Goal: Information Seeking & Learning: Check status

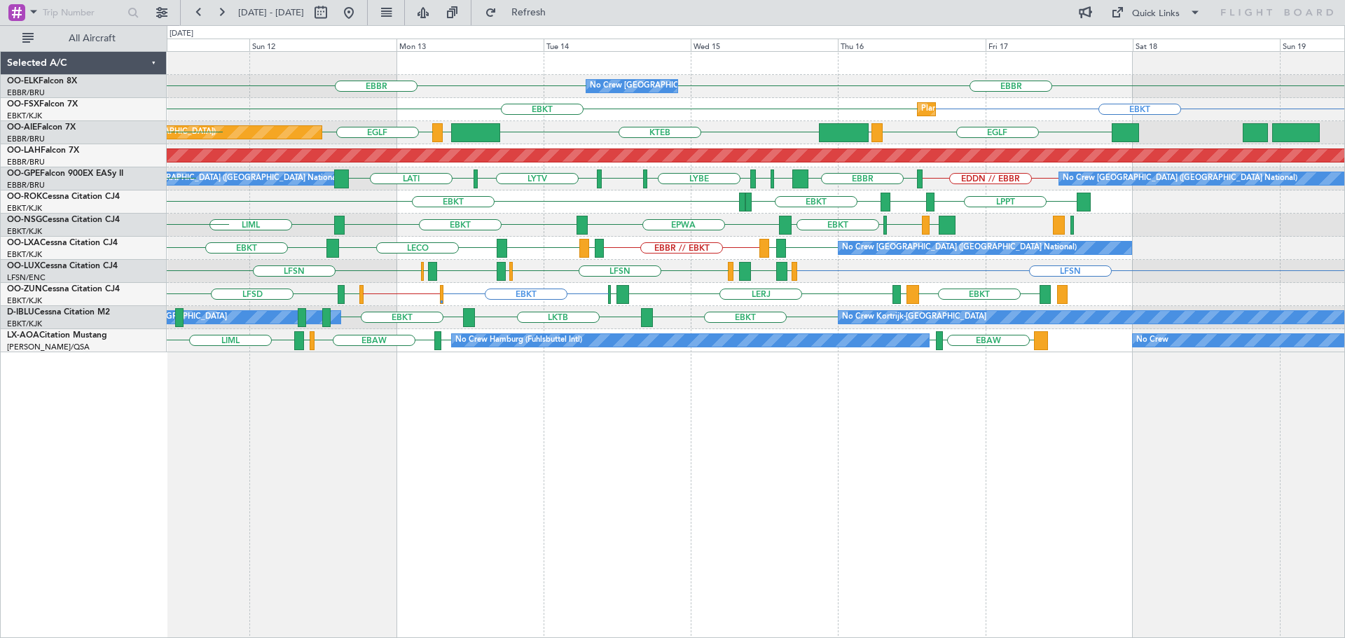
click at [789, 191] on div "EBBR [GEOGRAPHIC_DATA] No Crew [GEOGRAPHIC_DATA] (Brussels National) EBKT EBKT …" at bounding box center [756, 202] width 1178 height 301
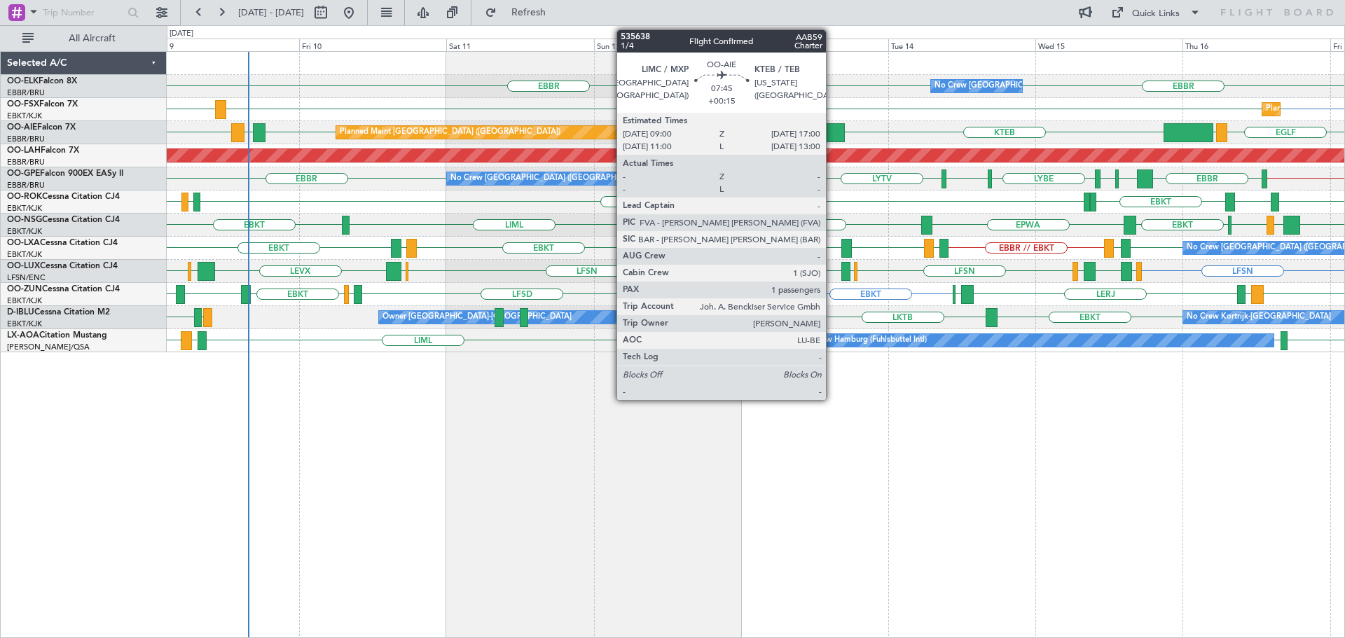
click at [832, 130] on div at bounding box center [821, 132] width 50 height 19
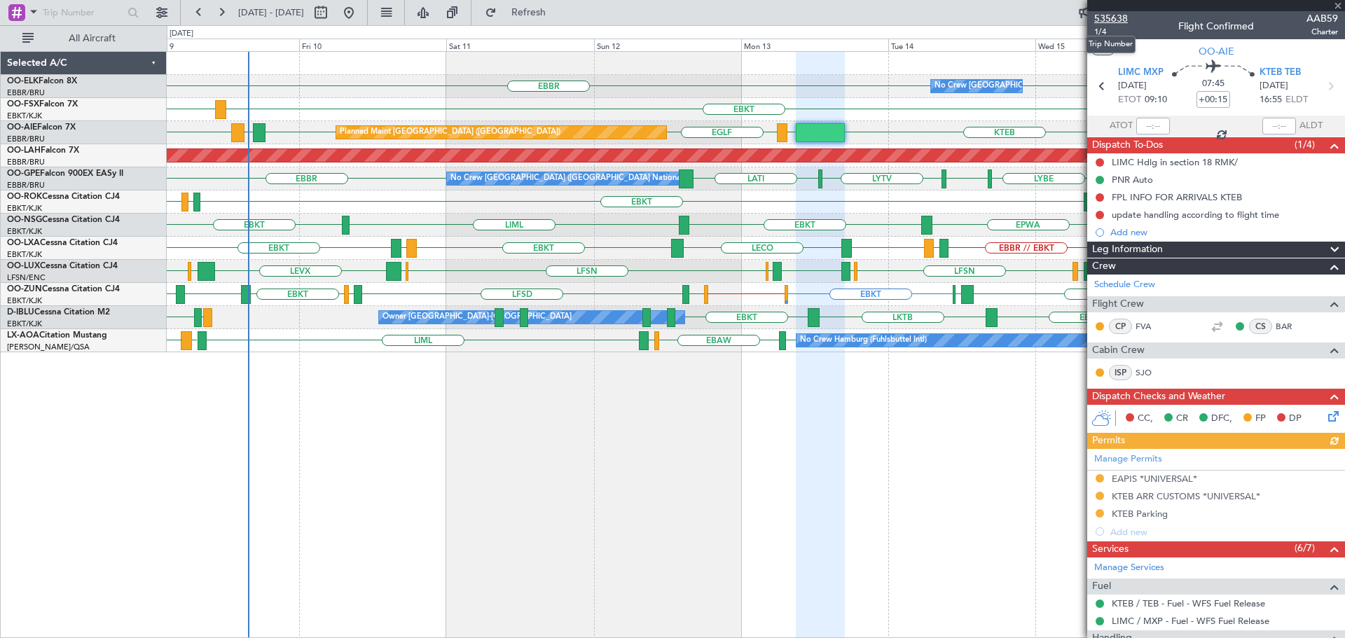
click at [1108, 15] on span "535638" at bounding box center [1111, 18] width 34 height 15
click at [1339, 6] on span at bounding box center [1338, 6] width 14 height 13
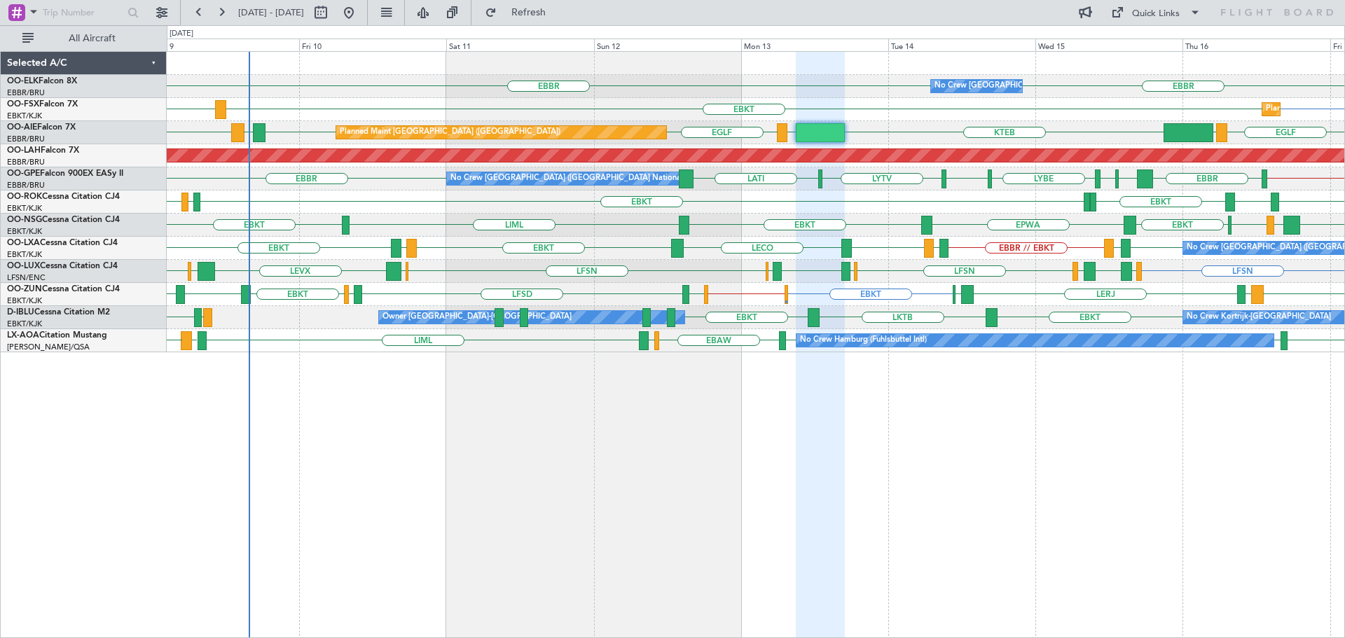
type input "0"
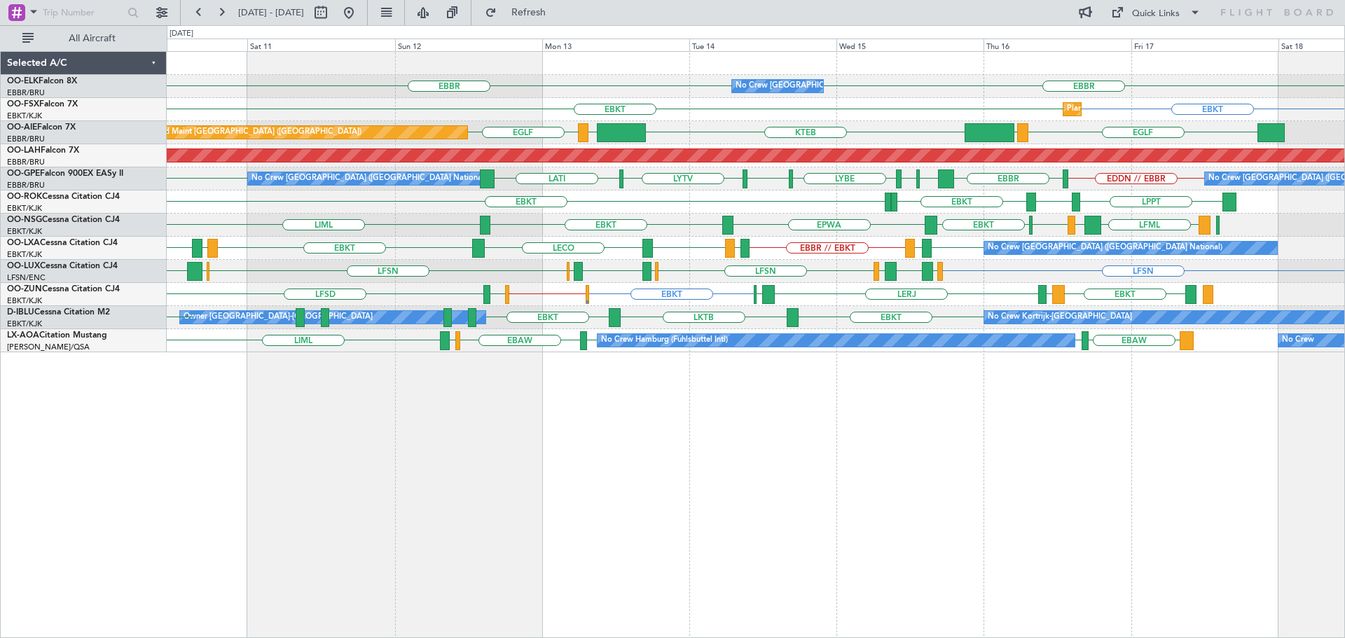
click at [975, 230] on div "EBBR [GEOGRAPHIC_DATA] No Crew [GEOGRAPHIC_DATA] (Brussels National) EBKT EBKT …" at bounding box center [756, 202] width 1178 height 301
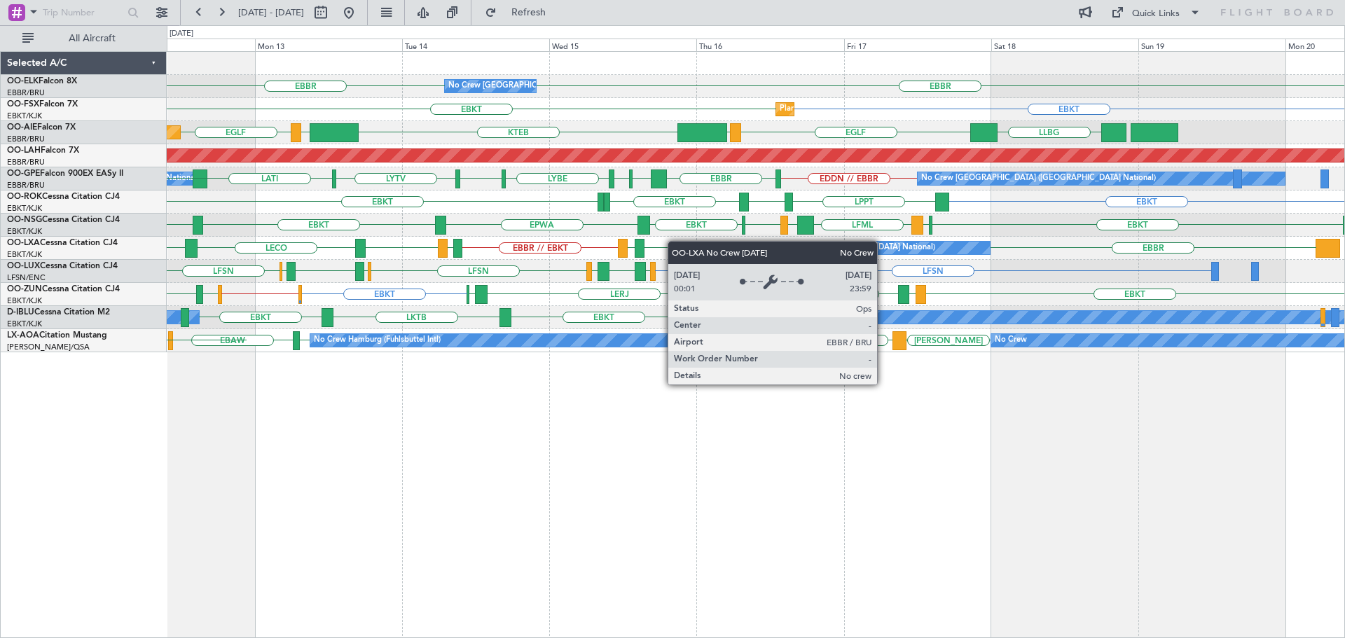
click at [902, 253] on div "No Crew [GEOGRAPHIC_DATA] ([GEOGRAPHIC_DATA] National) [GEOGRAPHIC_DATA] [GEOGR…" at bounding box center [756, 202] width 1178 height 301
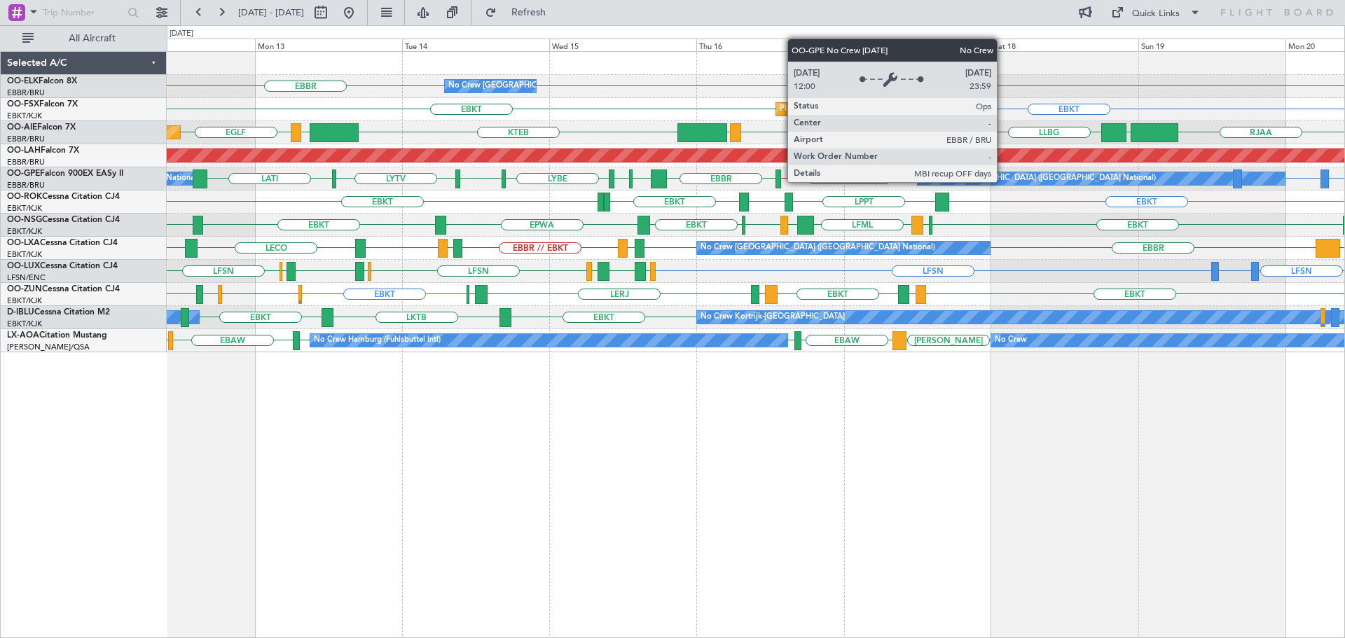
click at [805, 202] on div "No Crew [GEOGRAPHIC_DATA] ([GEOGRAPHIC_DATA] National) [GEOGRAPHIC_DATA] [GEOGR…" at bounding box center [756, 202] width 1178 height 301
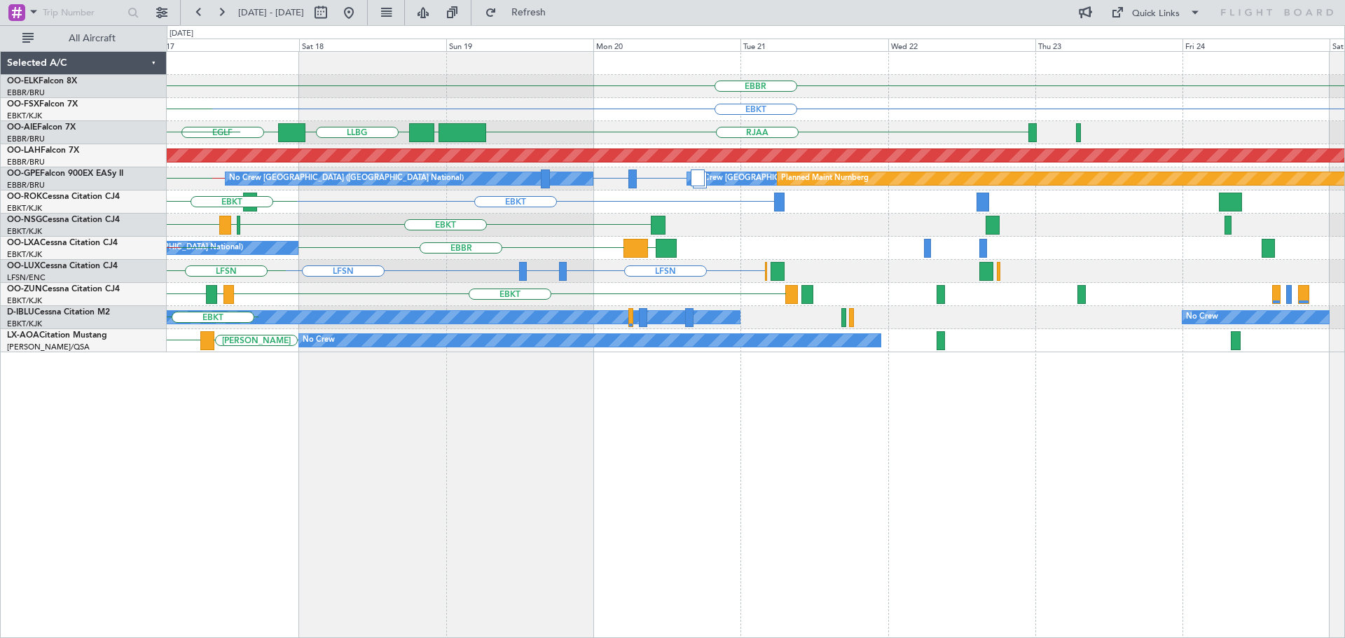
click at [640, 217] on div "EBBR EBKT Planned Maint [GEOGRAPHIC_DATA]-[GEOGRAPHIC_DATA] EBKT RJAA [GEOGRAPH…" at bounding box center [756, 202] width 1178 height 301
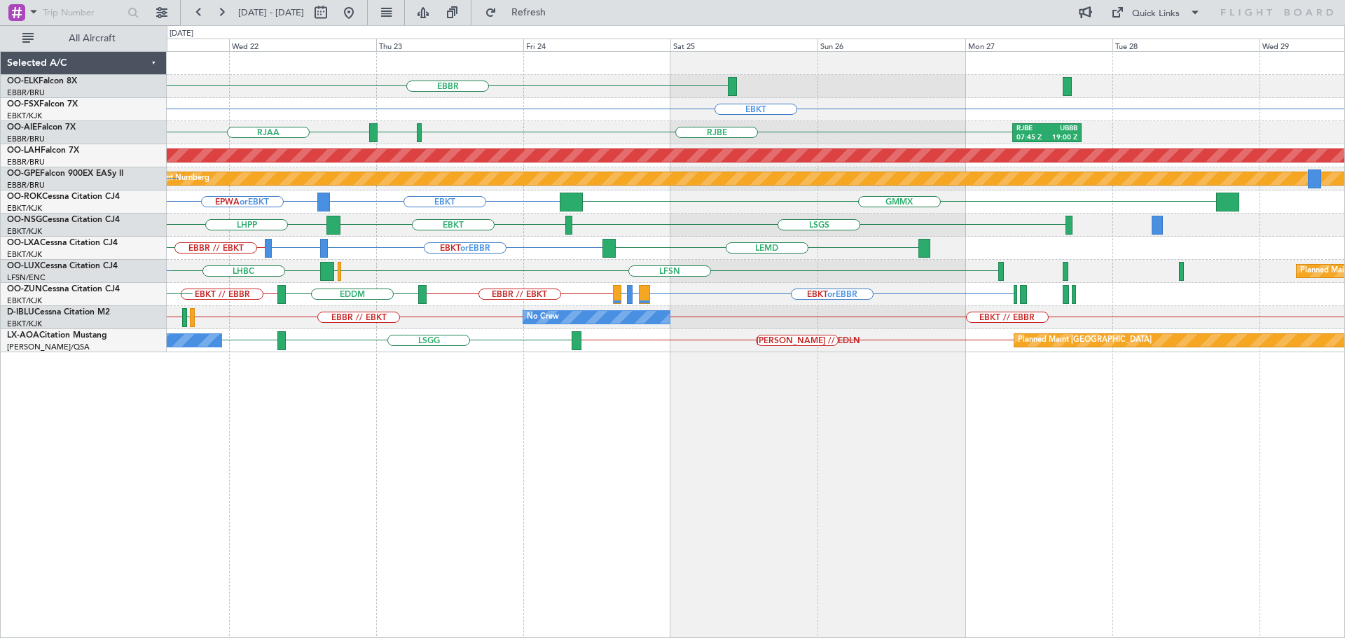
click at [1019, 213] on div "EBBR EBKT [GEOGRAPHIC_DATA] RJOB RJAA RJBE 07:45 Z UBBB 19:00 Z Planned [GEOGRA…" at bounding box center [756, 202] width 1178 height 301
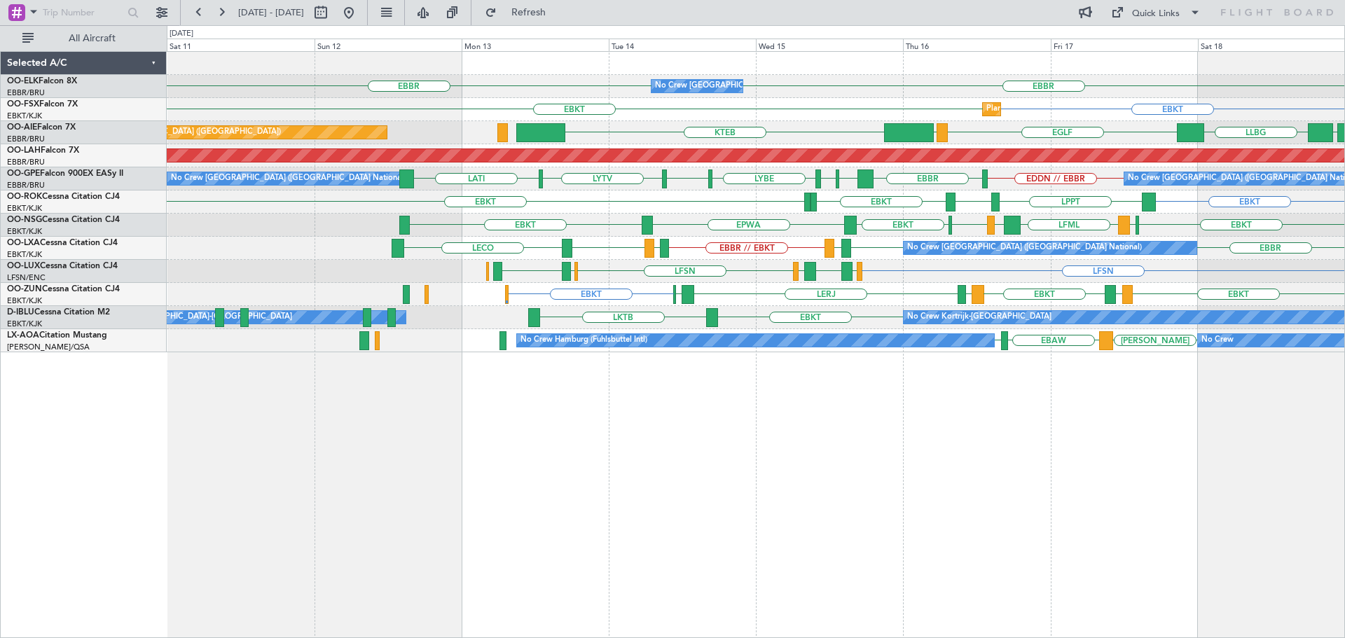
click at [1034, 212] on div "EBKT LPPT LERJ EBKT EBKT EBKT" at bounding box center [756, 202] width 1178 height 23
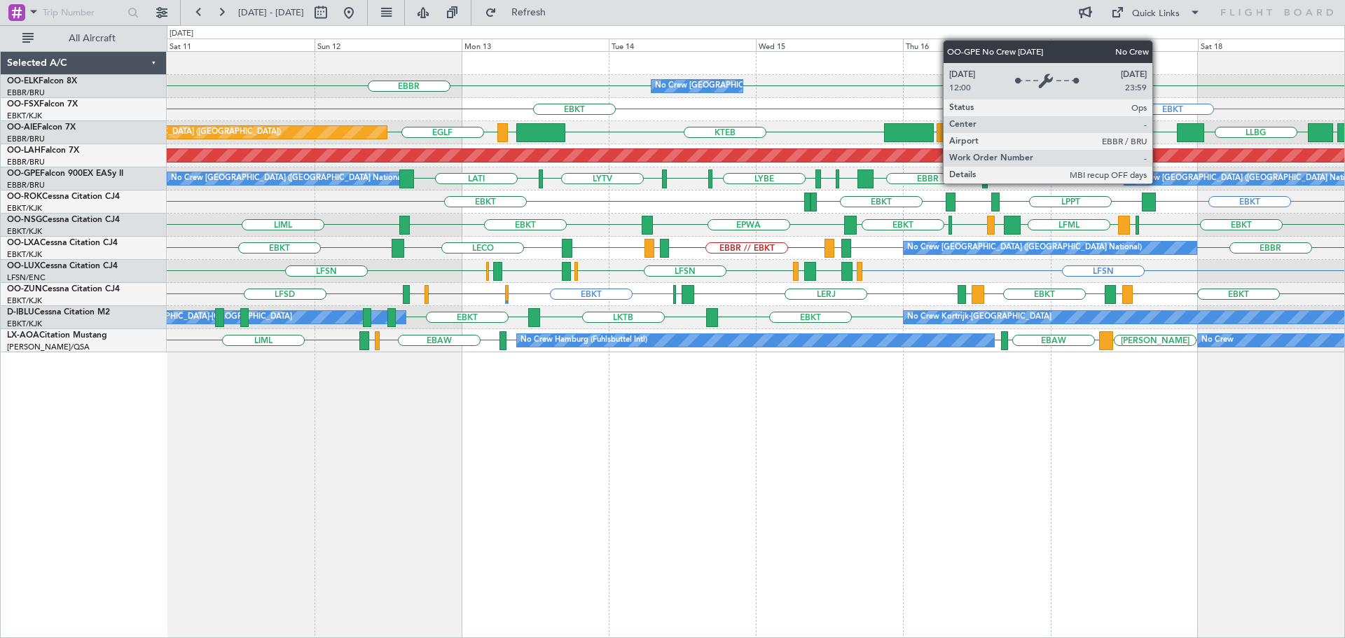
click at [811, 235] on div "No Crew [GEOGRAPHIC_DATA] ([GEOGRAPHIC_DATA] National) [GEOGRAPHIC_DATA] [GEOGR…" at bounding box center [756, 202] width 1178 height 301
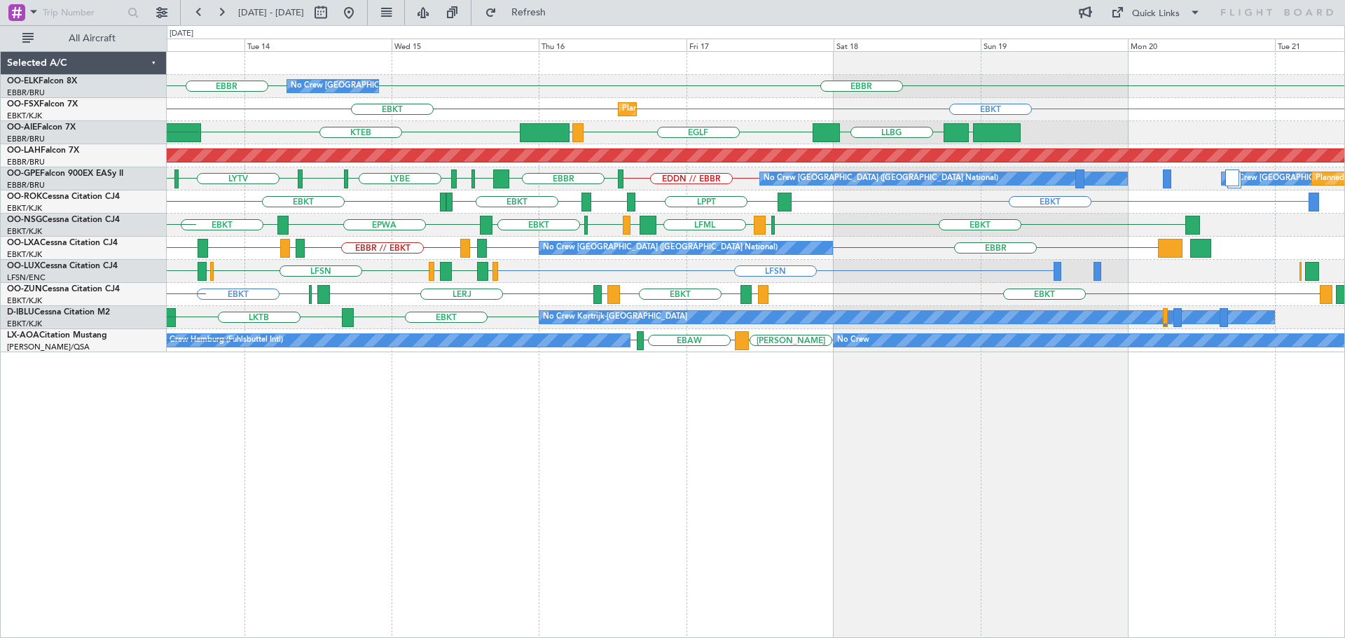
click at [780, 238] on div "No Crew [GEOGRAPHIC_DATA] ([GEOGRAPHIC_DATA] National) [GEOGRAPHIC_DATA] [GEOGR…" at bounding box center [756, 202] width 1178 height 301
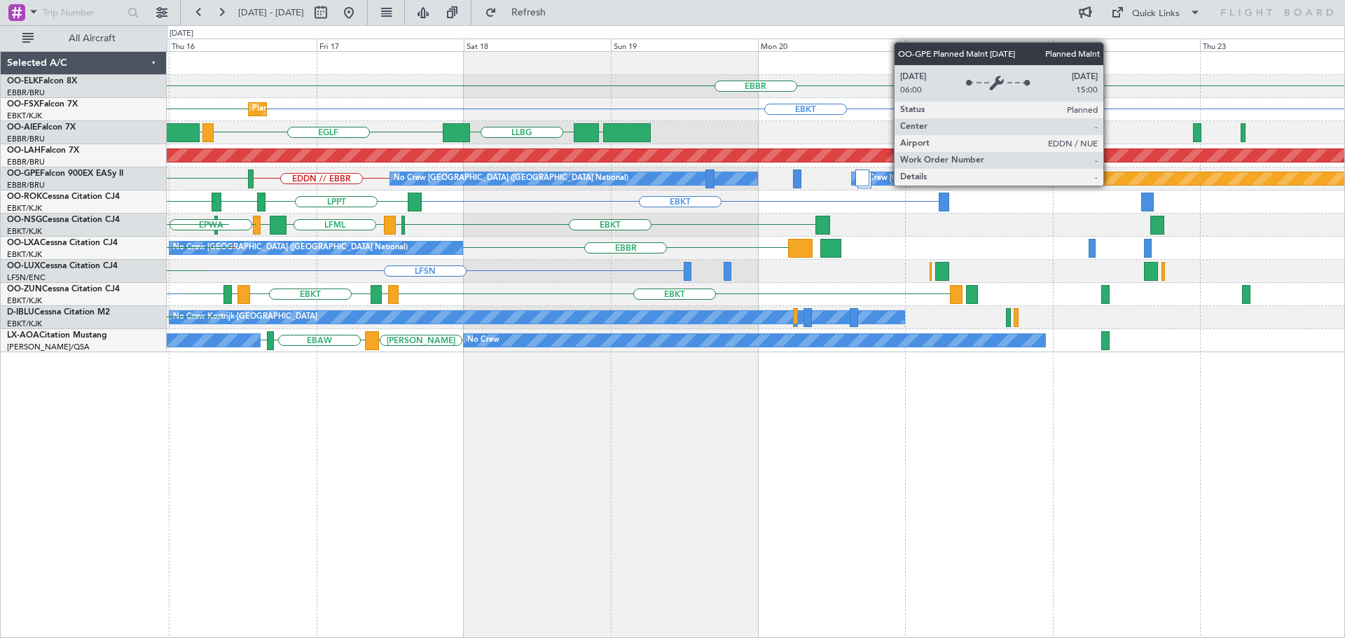
click at [648, 253] on div "EBBR No Crew [GEOGRAPHIC_DATA] (Brussels National) [GEOGRAPHIC_DATA] Planned Ma…" at bounding box center [756, 202] width 1178 height 301
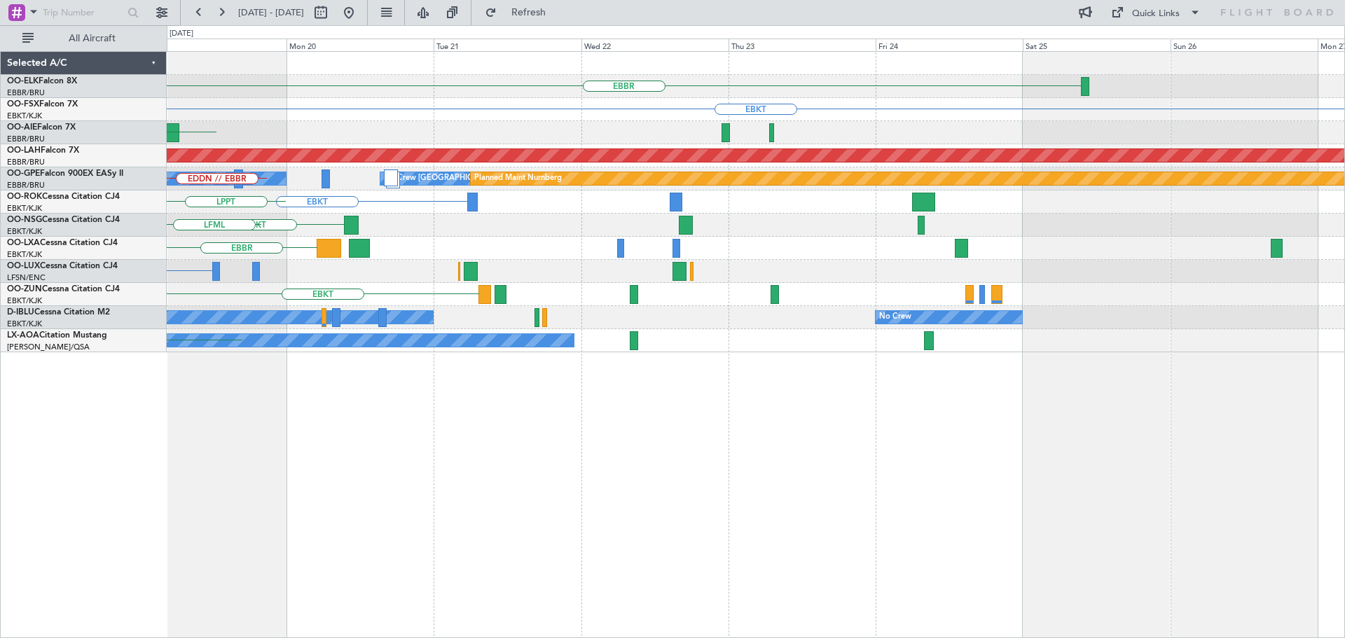
click at [655, 235] on div "EBBR EBKT LLBG [GEOGRAPHIC_DATA] RJBE 07:45 Z UBBB 19:00 Z [GEOGRAPHIC_DATA] Pl…" at bounding box center [756, 202] width 1178 height 301
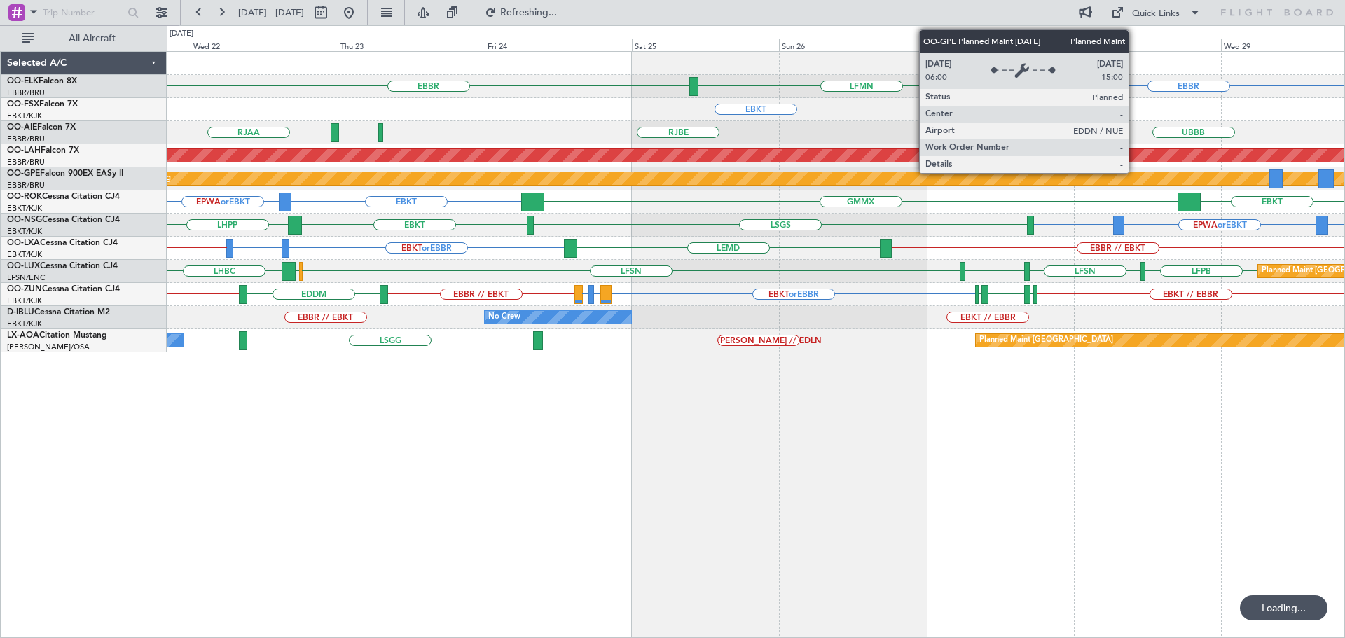
click at [889, 215] on div "EBBR [GEOGRAPHIC_DATA] LFMN EBKT RJBE 07:45 Z UBBB 19:00 Z RJAA UBBB [GEOGRAPHI…" at bounding box center [756, 202] width 1178 height 301
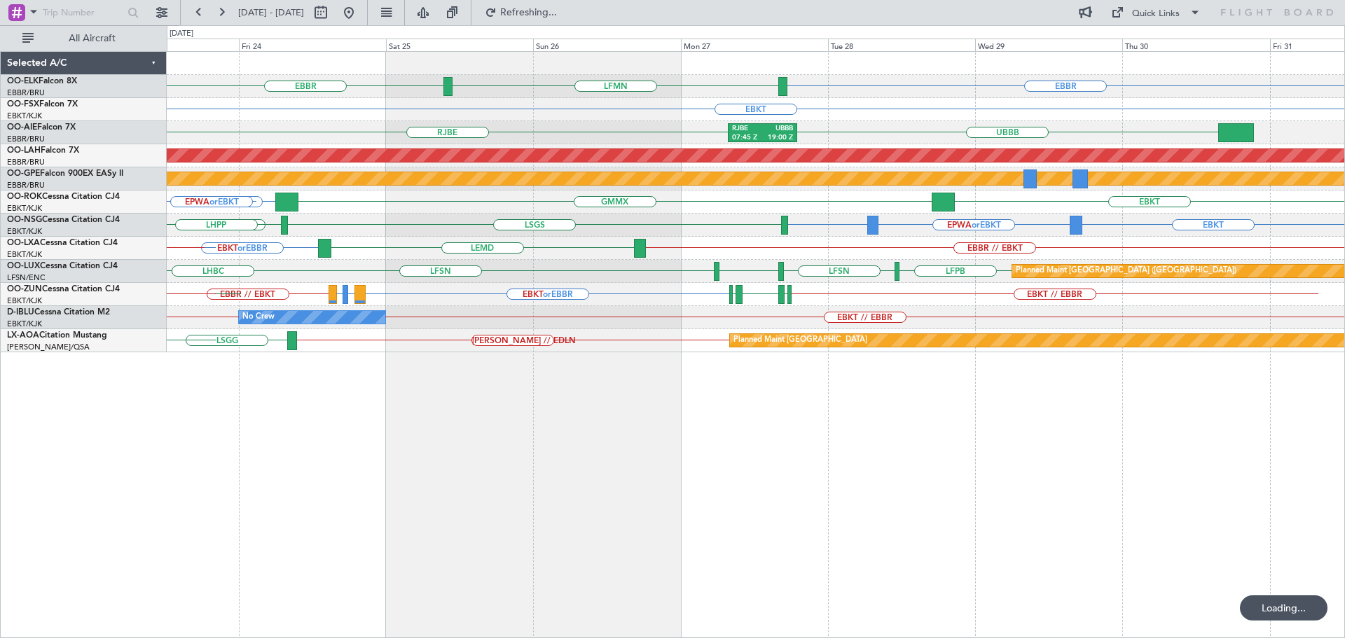
click at [860, 221] on div "EBBR [GEOGRAPHIC_DATA] LFMN EBKT RJBE 07:45 Z UBBB 19:00 Z UBBB [GEOGRAPHIC_DAT…" at bounding box center [756, 202] width 1178 height 301
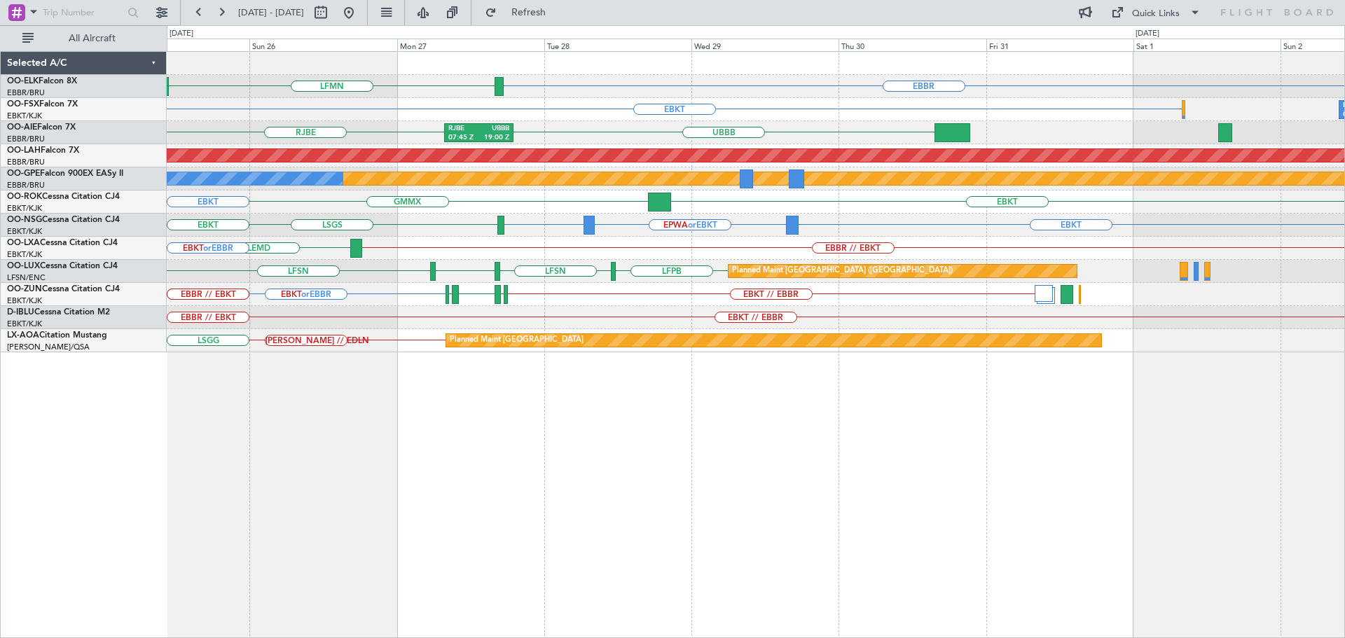
click at [880, 214] on div "EBBR LFMN [GEOGRAPHIC_DATA] EBKT EHRD 09:35 Z FALA 20:55 Z UBBB [GEOGRAPHIC_DAT…" at bounding box center [756, 202] width 1178 height 301
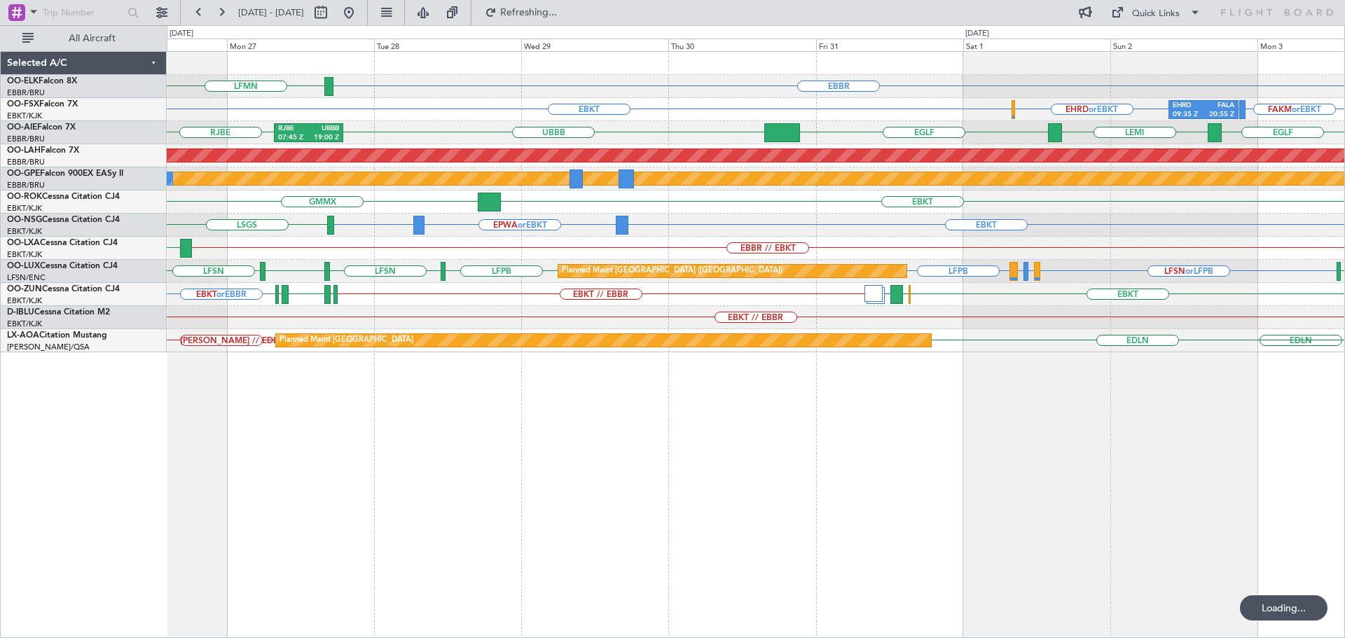
click at [881, 212] on div "EBBR LFMN EHRD 09:35 Z FALA 20:55 Z EBKT FAKM or EBKT FALA or EBKT EHRD or EBKT…" at bounding box center [756, 202] width 1178 height 301
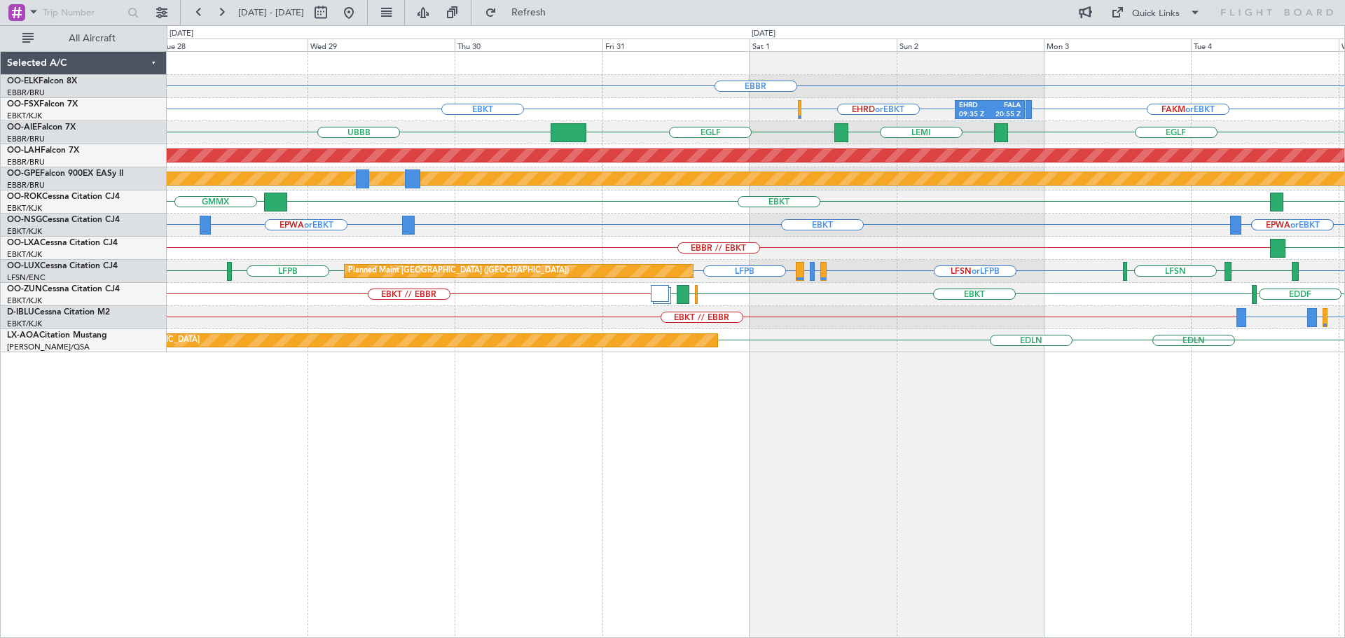
click at [760, 216] on div "EBBR EBKT FAKM or EBKT FALA or EBKT EHRD or EBKT EHRD 09:35 Z FALA 20:55 Z [GEO…" at bounding box center [756, 202] width 1178 height 301
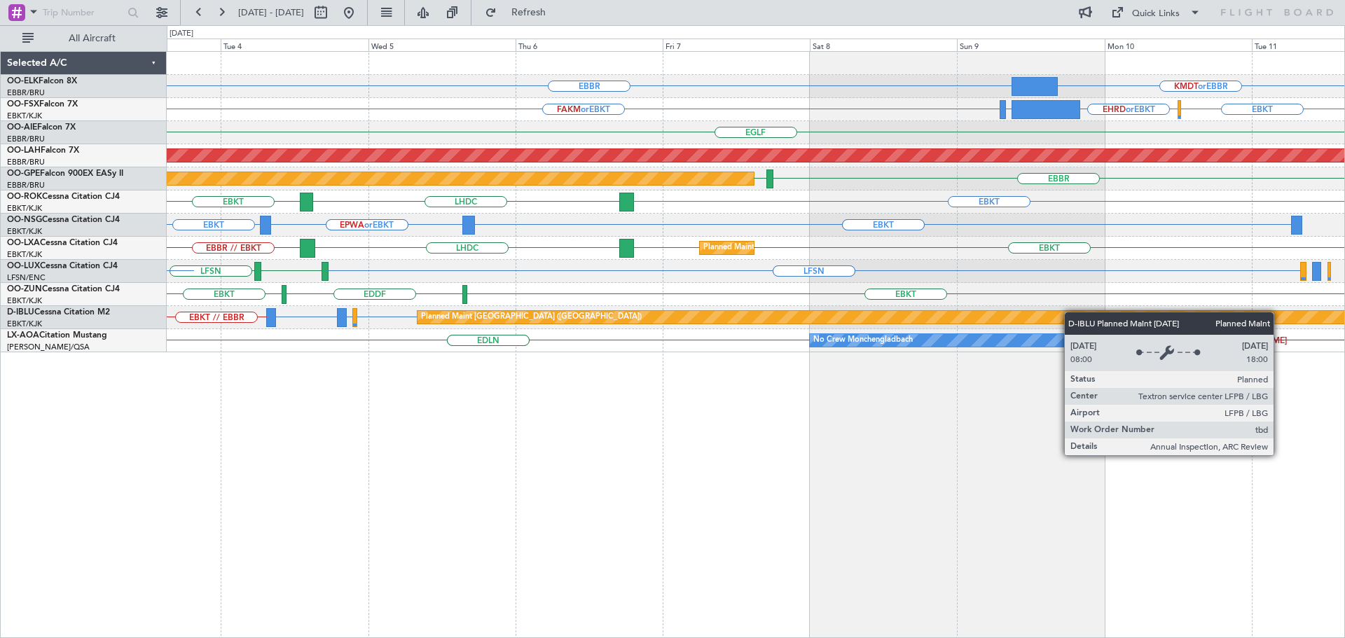
click at [1344, 317] on html "[DATE] - [DATE] Refresh Quick Links All Aircraft [GEOGRAPHIC_DATA] KMDT or [GEO…" at bounding box center [672, 319] width 1345 height 638
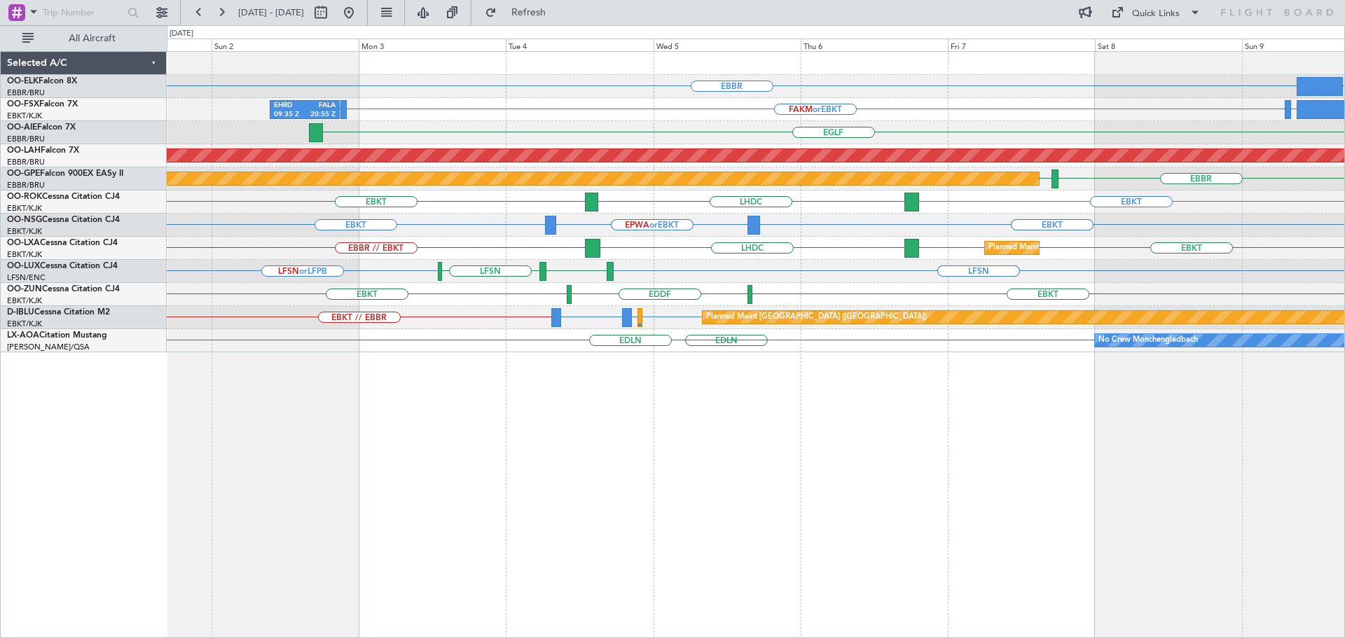
click at [1110, 284] on div "EBBR KMDT or [GEOGRAPHIC_DATA] FAKM or EBKT FALA or EBKT FALA or EBKT EHRD 09:3…" at bounding box center [756, 202] width 1178 height 301
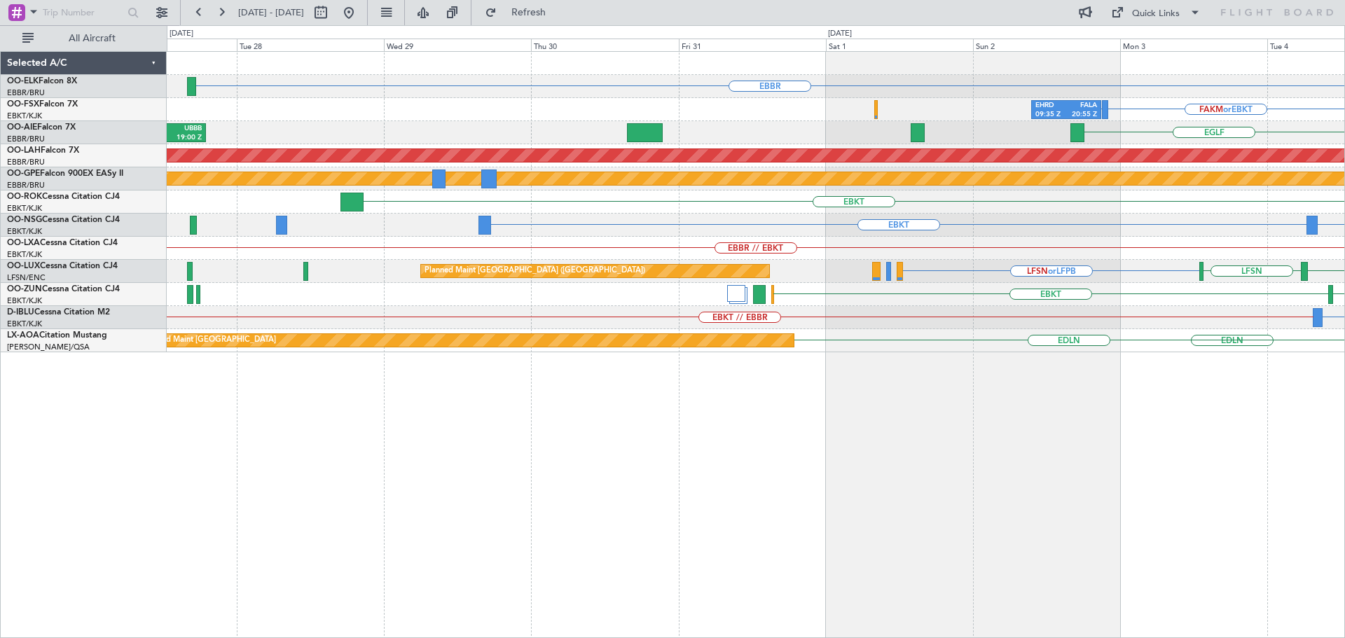
click at [988, 246] on div "EBBR // EBKT LHDC" at bounding box center [756, 248] width 1178 height 23
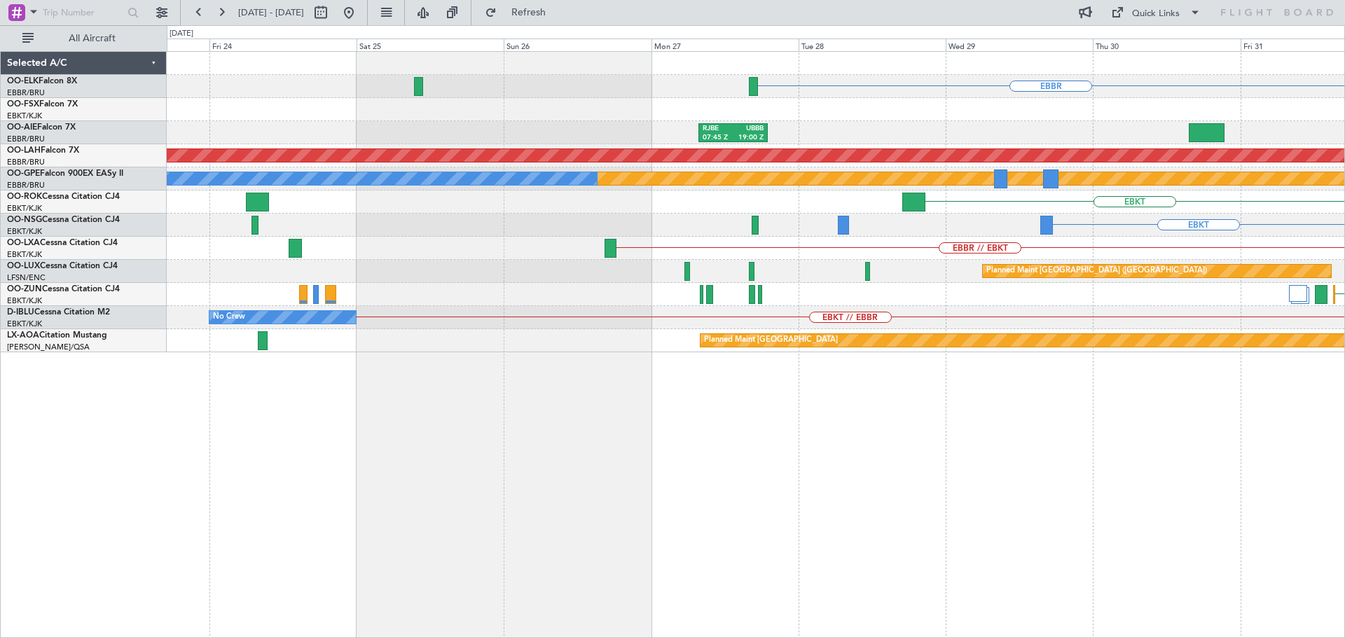
click at [653, 240] on div "EBBR EHRD 09:35 Z FALA 20:55 Z RJBE 07:45 Z UBBB 19:00 Z Planned [GEOGRAPHIC_DA…" at bounding box center [756, 202] width 1178 height 301
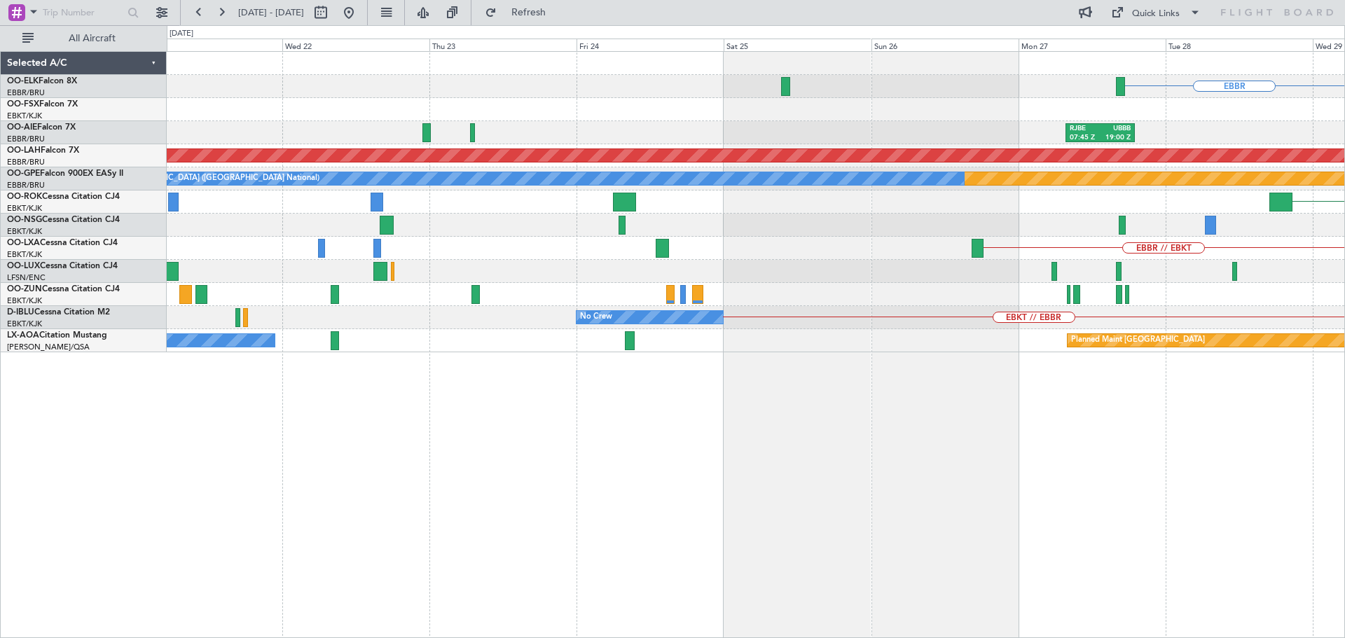
click at [644, 229] on div "EBKT" at bounding box center [756, 225] width 1178 height 23
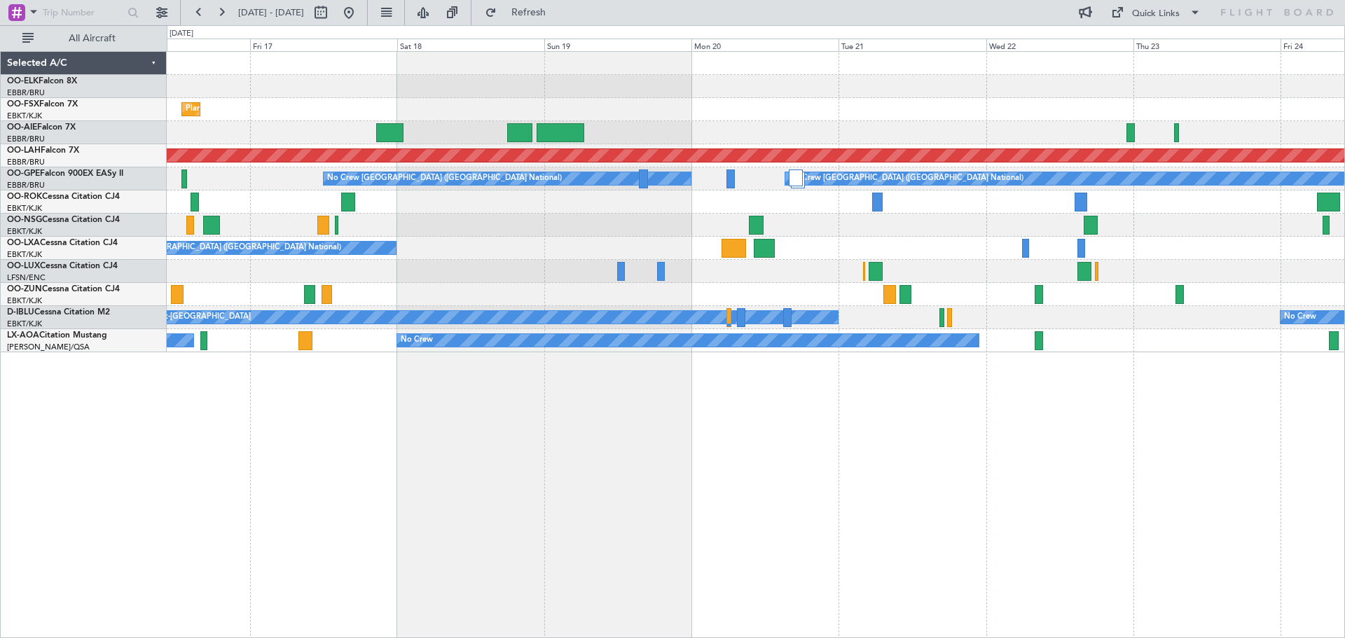
click at [728, 230] on div at bounding box center [756, 225] width 1178 height 23
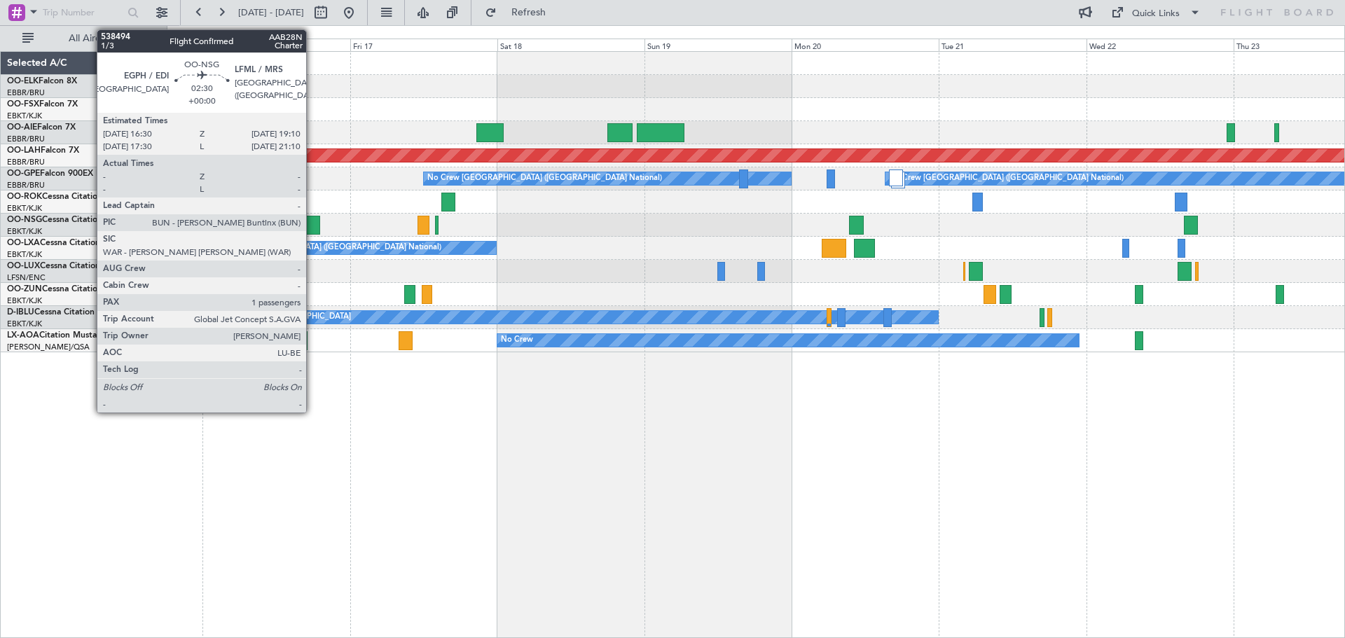
click at [661, 214] on div at bounding box center [756, 225] width 1178 height 23
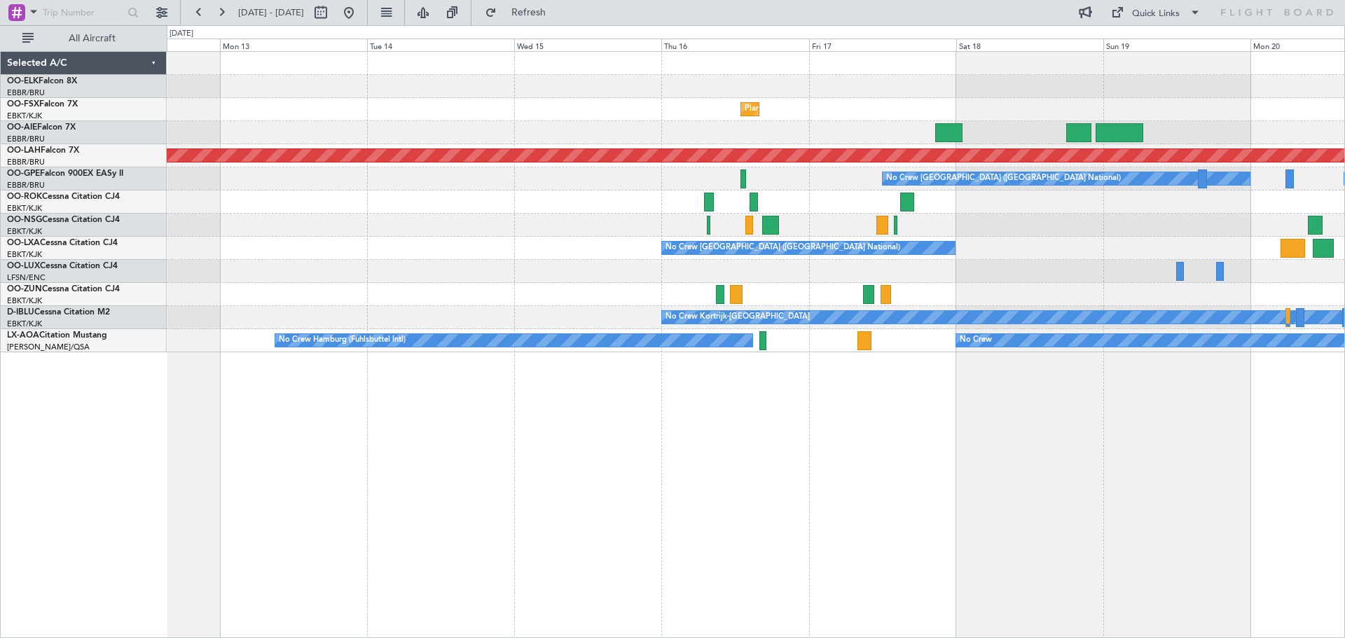
click at [741, 210] on div at bounding box center [756, 202] width 1178 height 23
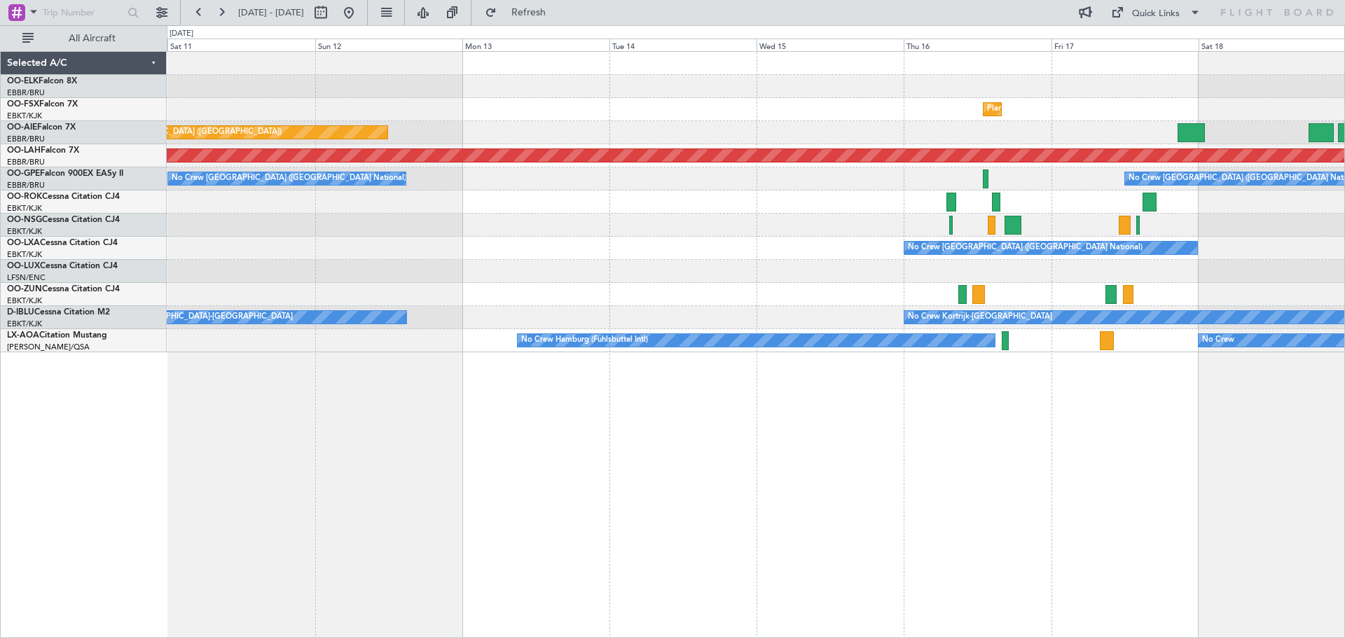
click at [759, 209] on div at bounding box center [756, 202] width 1178 height 23
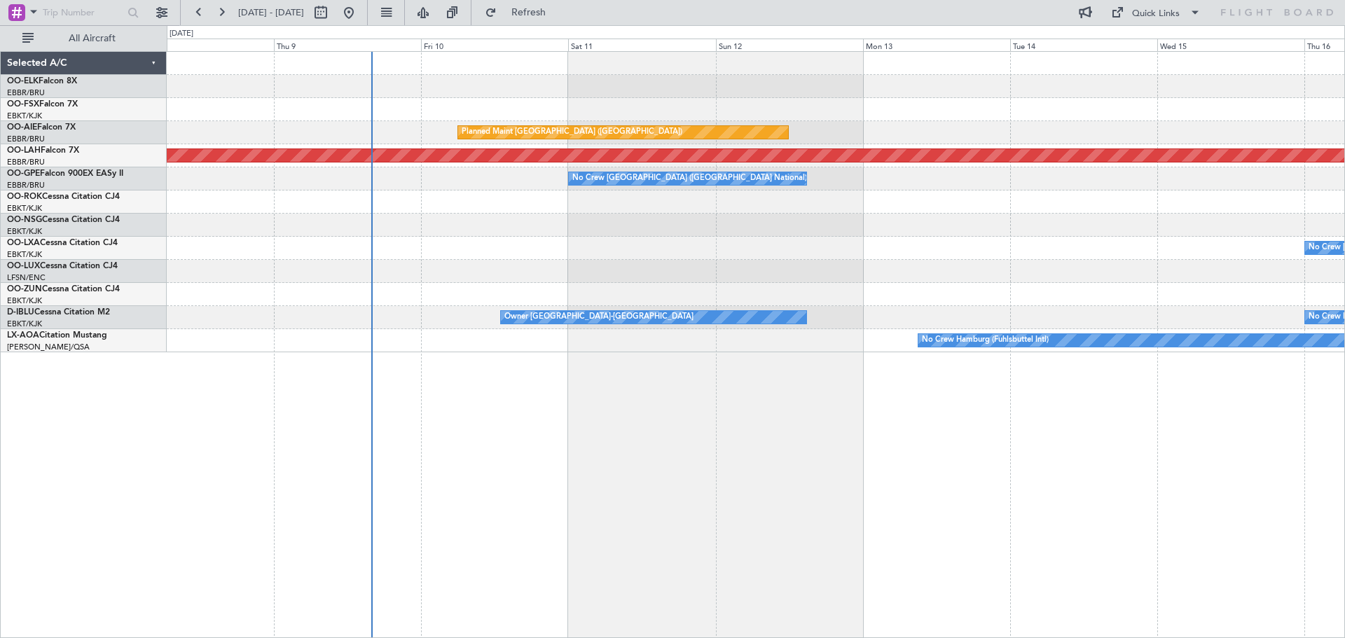
click at [611, 188] on div "Planned Maint Kortrijk-[GEOGRAPHIC_DATA] Planned Maint [GEOGRAPHIC_DATA] ([GEOG…" at bounding box center [756, 202] width 1178 height 301
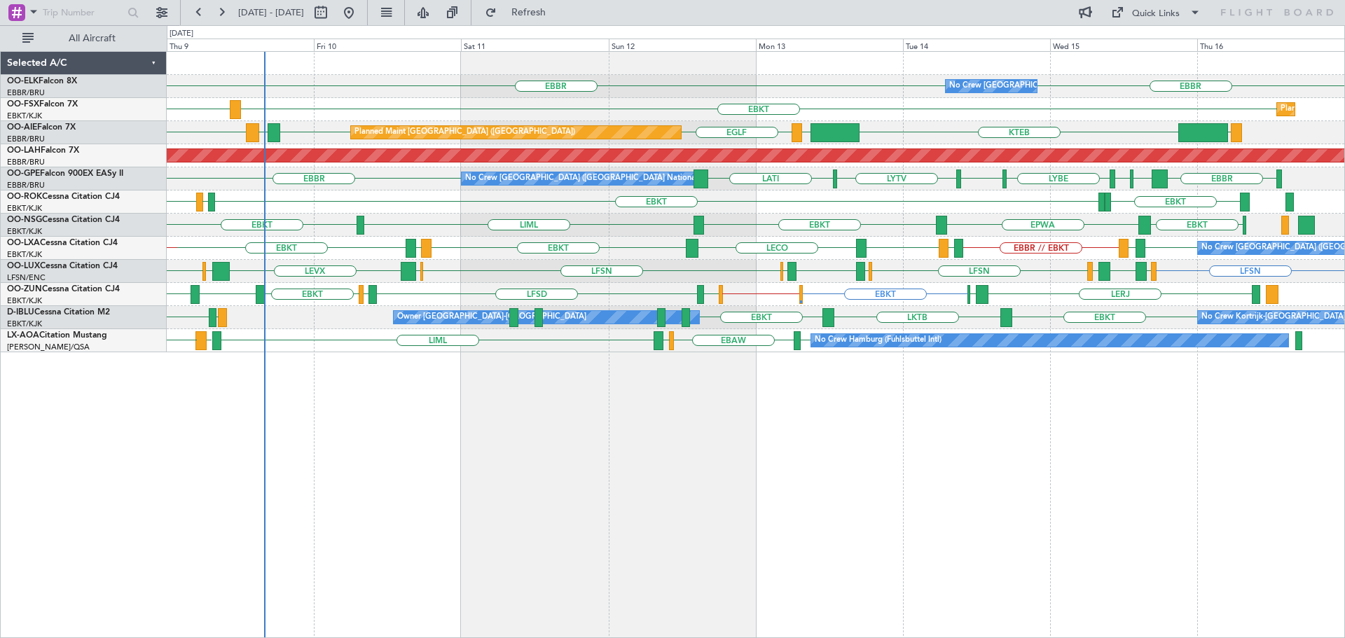
click at [906, 223] on div "EBBR [GEOGRAPHIC_DATA] No Crew [GEOGRAPHIC_DATA] (Brussels National) EBKT LHBP …" at bounding box center [756, 202] width 1178 height 301
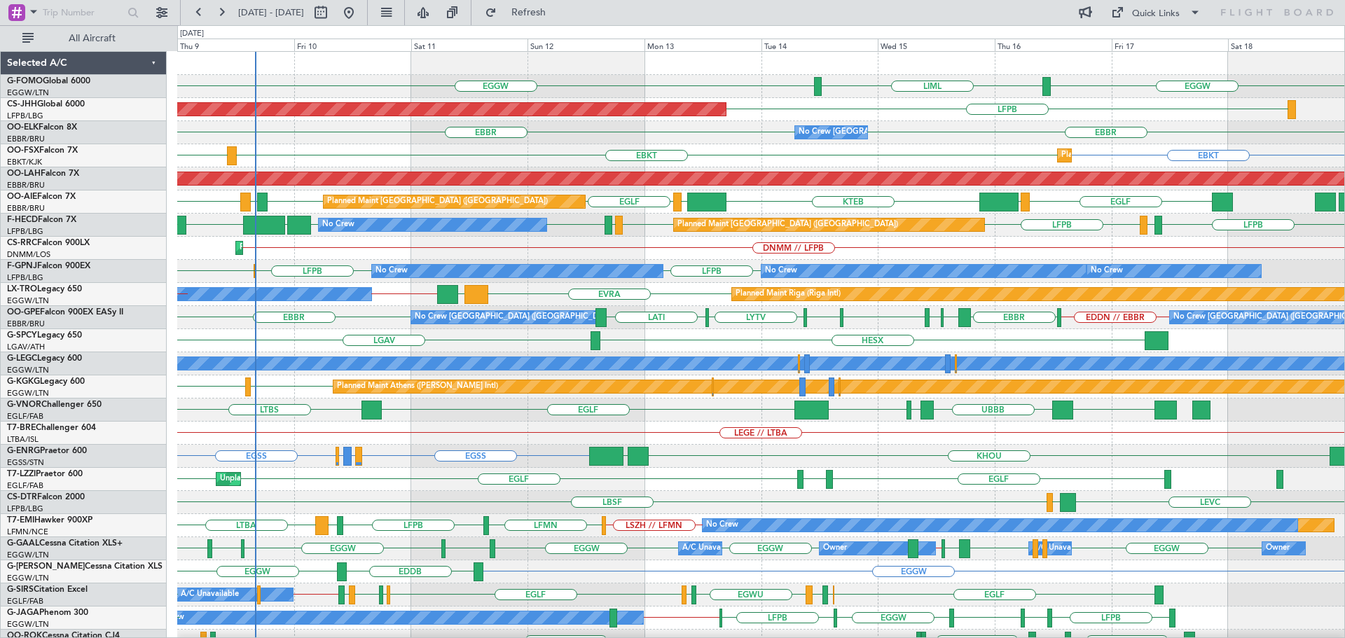
click at [812, 259] on div "DNMM // LFPB Planned Maint Lagos (Murtala Muhammed)" at bounding box center [760, 248] width 1167 height 23
